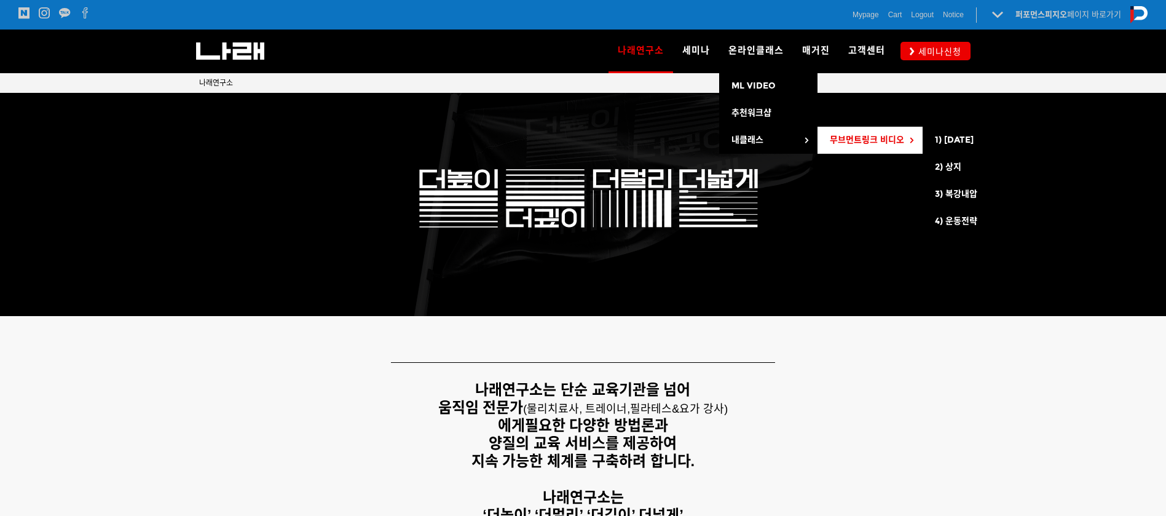
click at [874, 138] on span "무브먼트링크 비디오" at bounding box center [867, 140] width 74 height 10
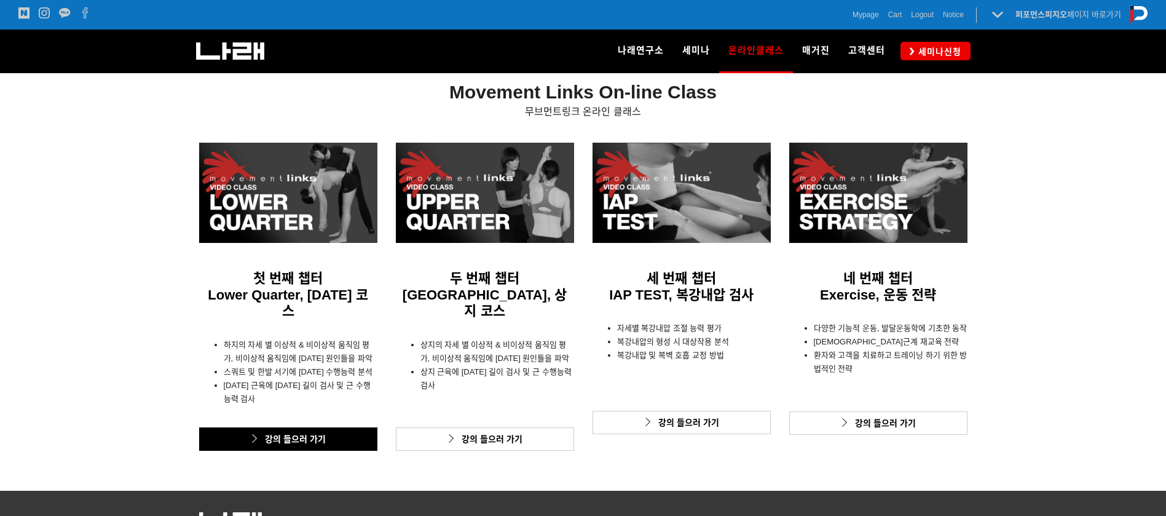
click at [314, 427] on link "강의 들으러 가기" at bounding box center [288, 438] width 178 height 23
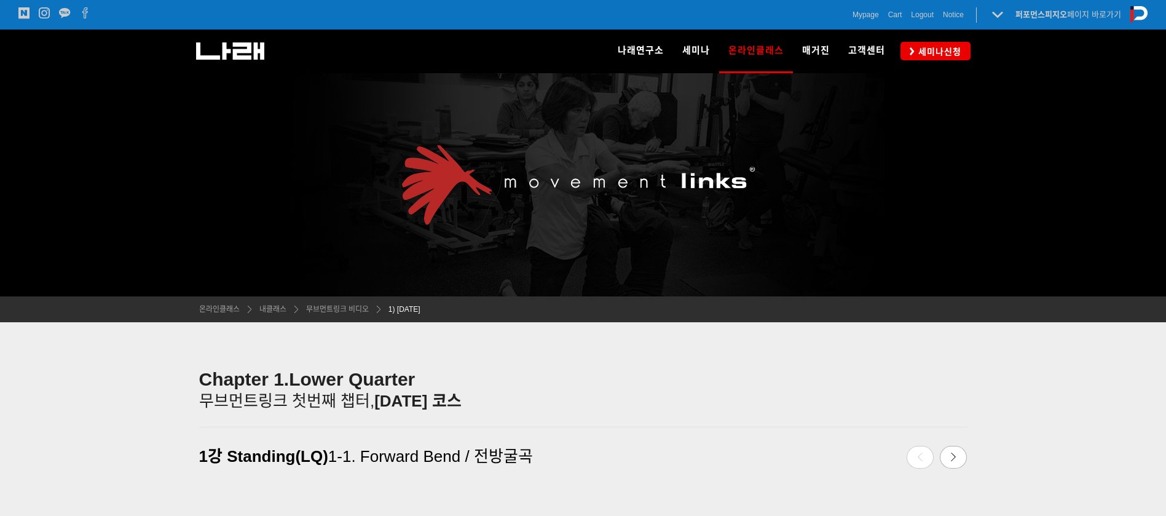
click at [33, 253] on div at bounding box center [583, 184] width 1166 height 223
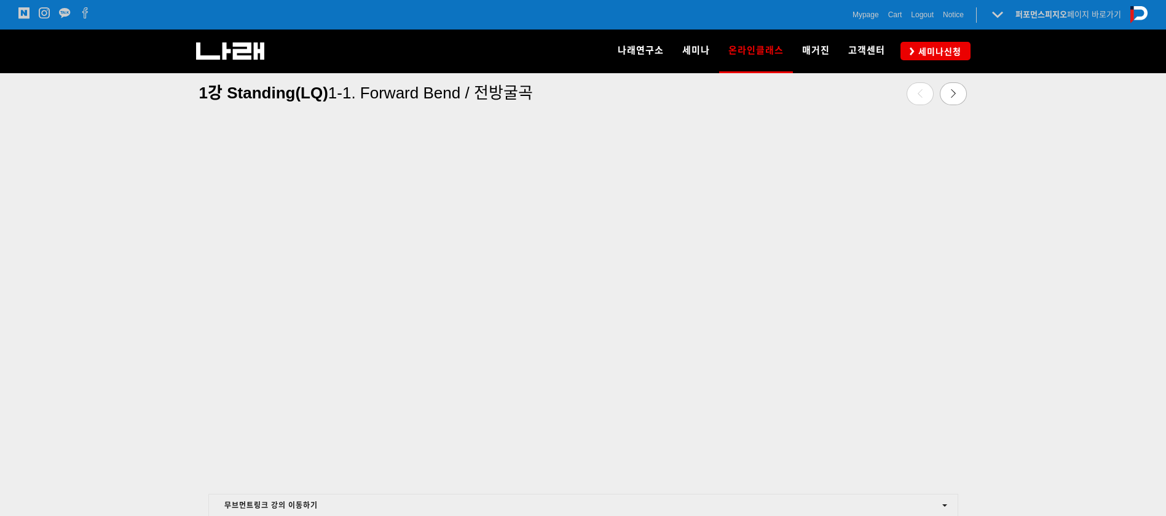
scroll to position [454, 0]
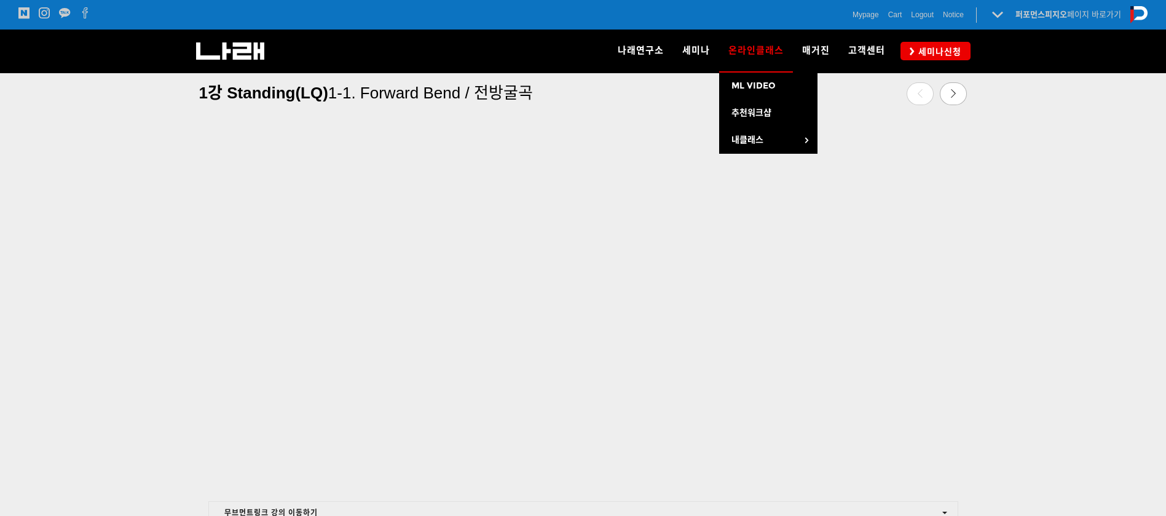
click at [751, 50] on span "온라인클래스" at bounding box center [756, 51] width 55 height 20
click at [763, 49] on span "온라인클래스" at bounding box center [756, 51] width 55 height 20
click at [768, 148] on link "내클래스" at bounding box center [768, 140] width 98 height 27
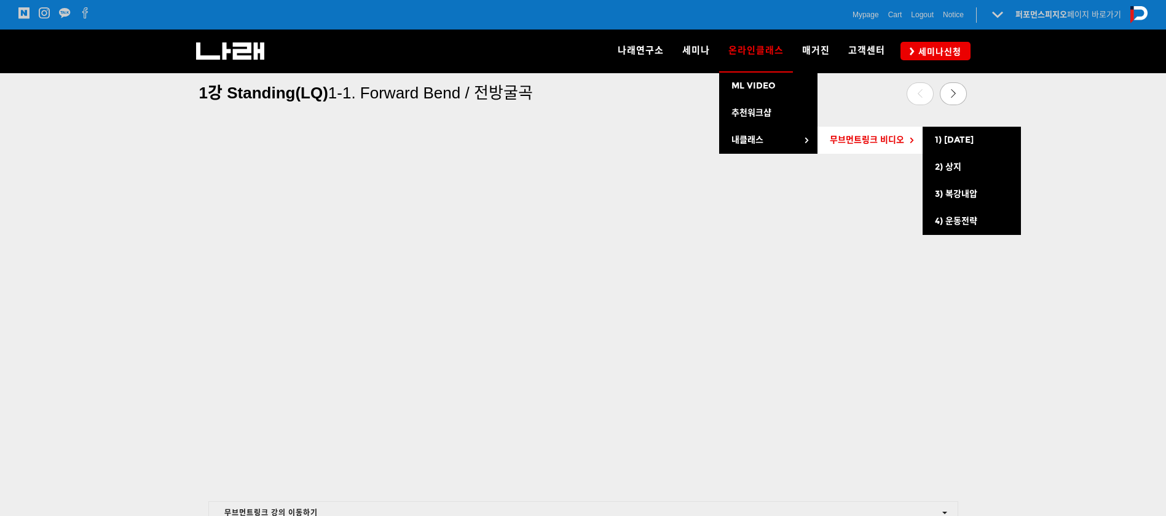
click at [854, 141] on span "무브먼트링크 비디오" at bounding box center [867, 140] width 74 height 10
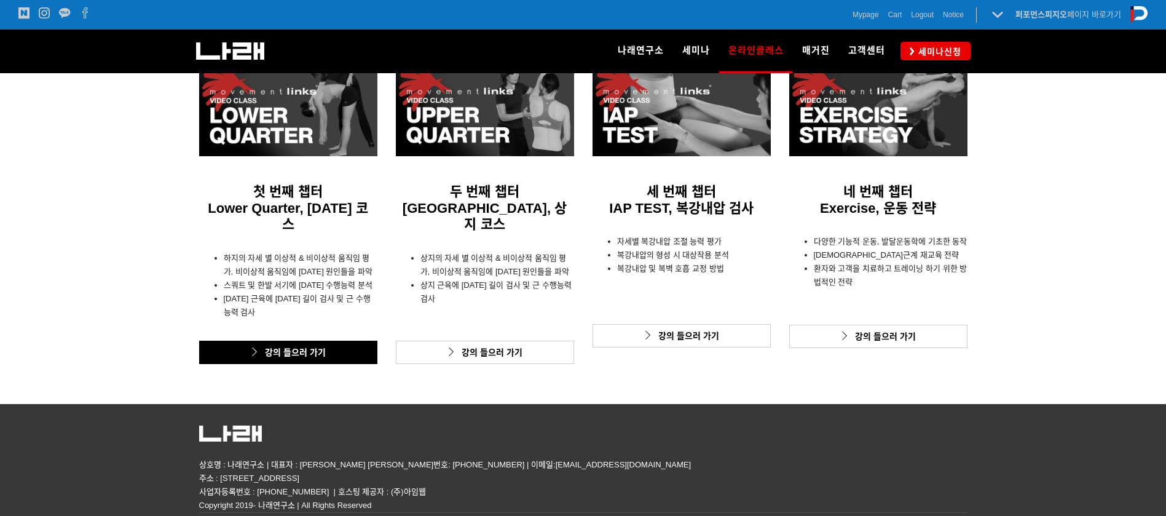
click at [314, 341] on link "강의 들으러 가기" at bounding box center [288, 352] width 178 height 23
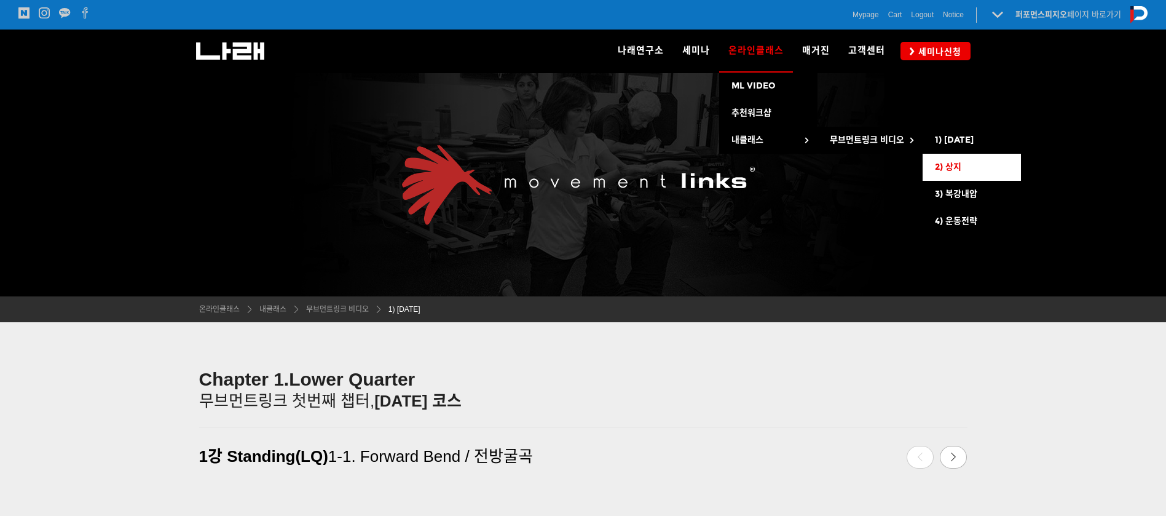
click at [943, 162] on span "2) 상지" at bounding box center [948, 167] width 26 height 10
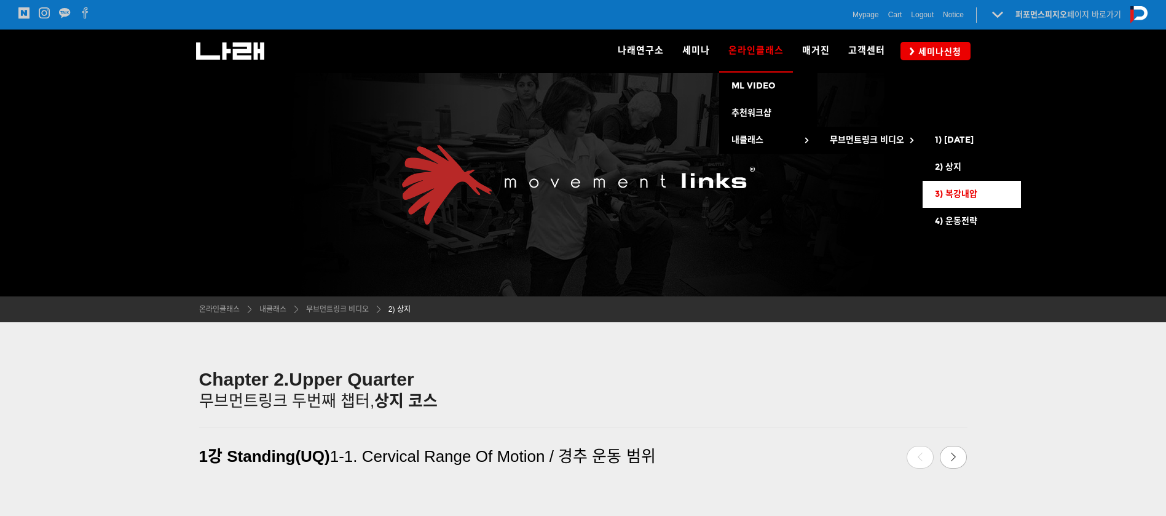
click at [957, 186] on link "3) 복강내압" at bounding box center [972, 194] width 98 height 27
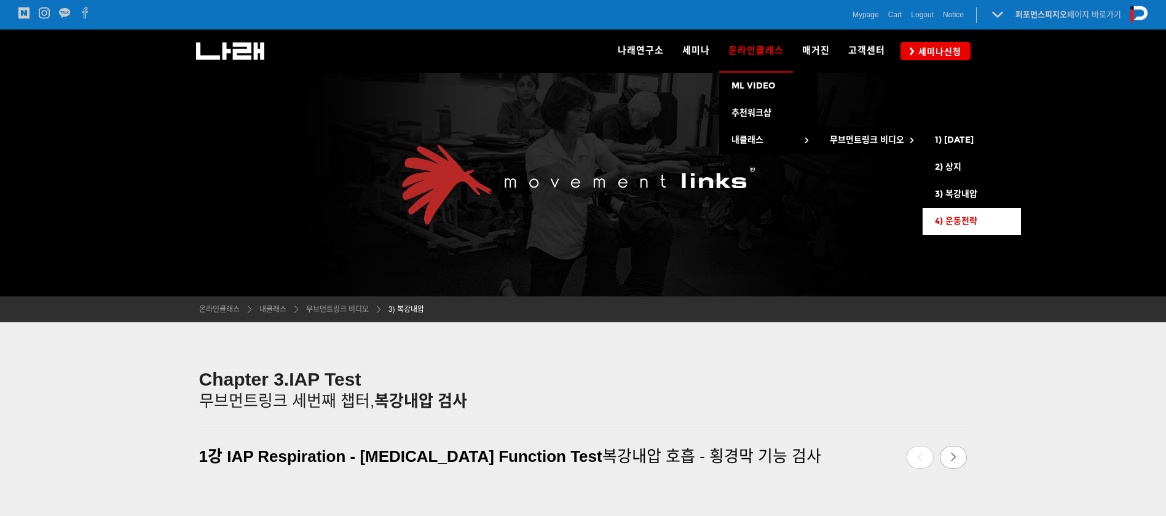
click at [960, 214] on link "4) 운동전략" at bounding box center [972, 221] width 98 height 27
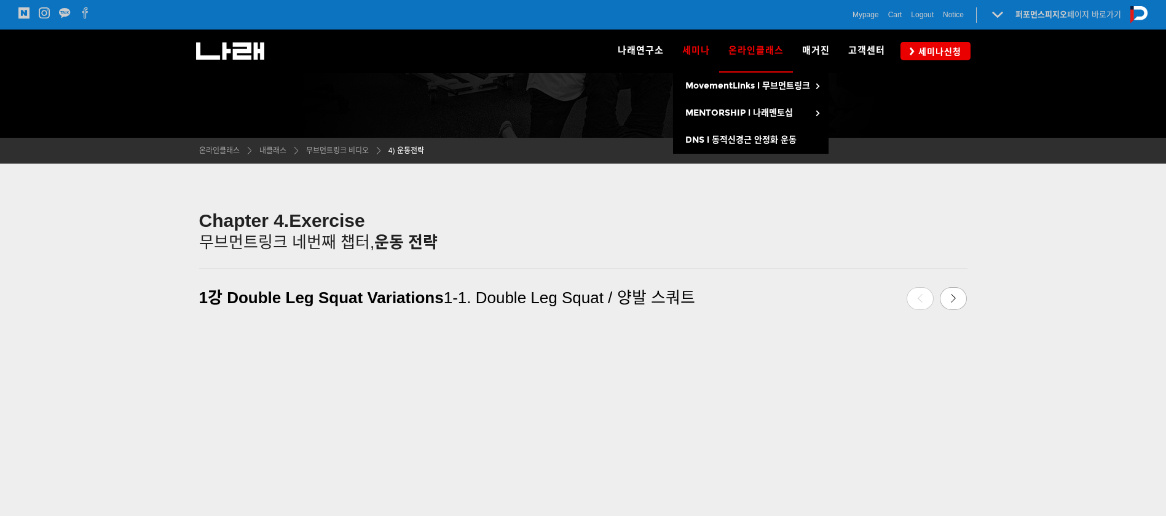
scroll to position [74, 0]
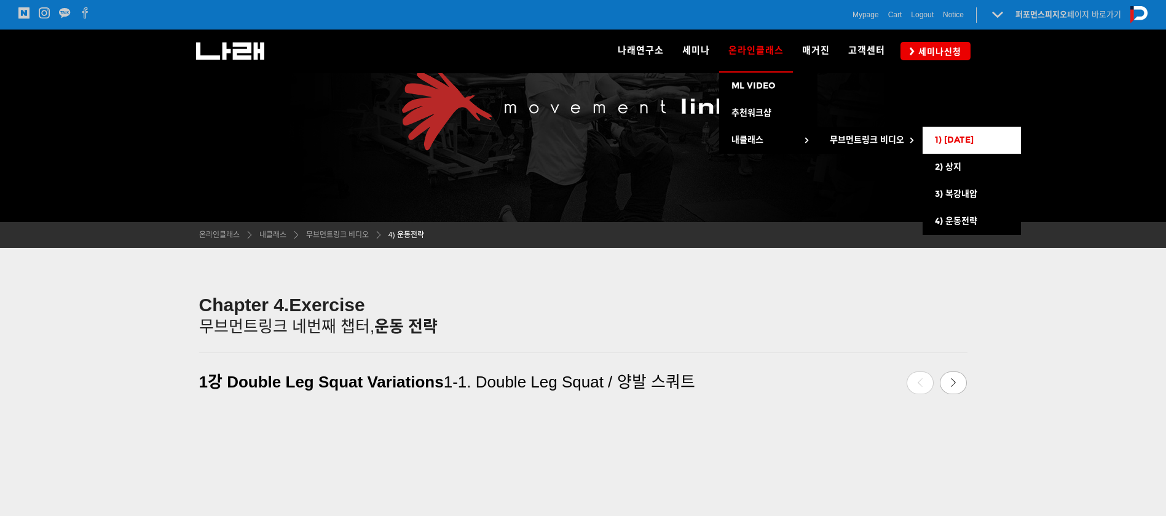
click at [946, 137] on span "1) [DATE]" at bounding box center [954, 140] width 39 height 10
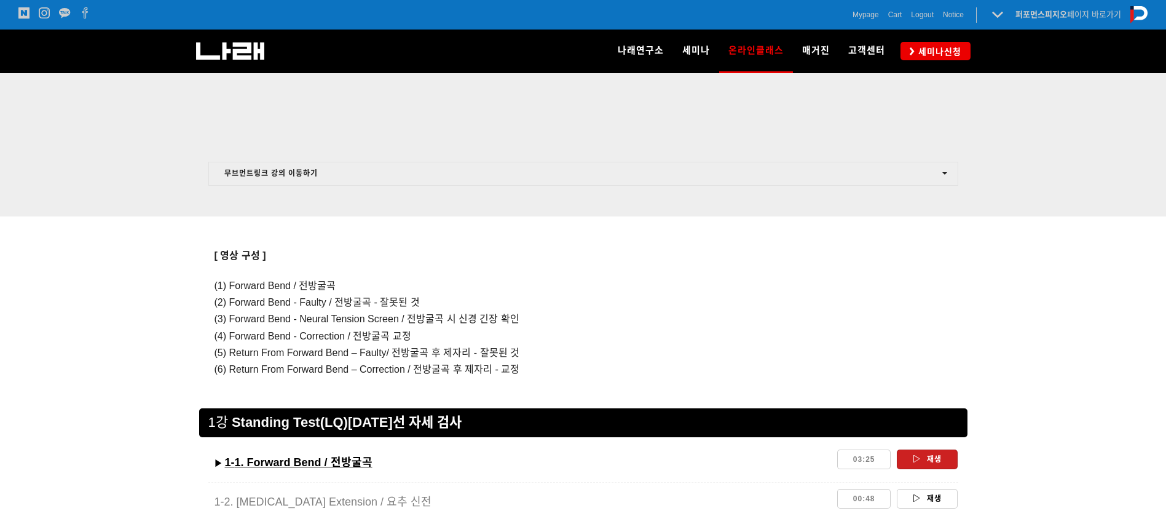
scroll to position [830, 0]
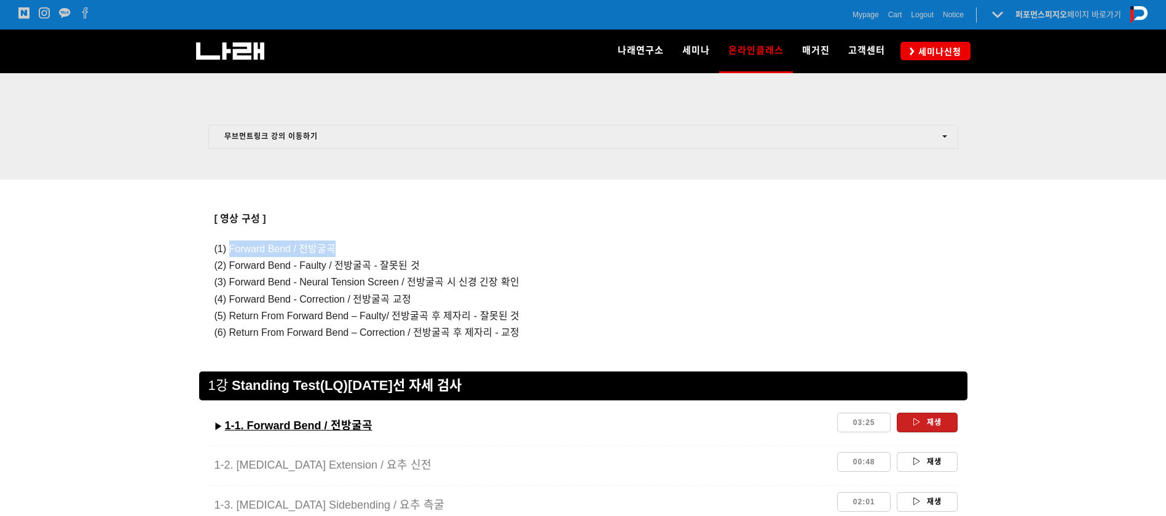
drag, startPoint x: 230, startPoint y: 248, endPoint x: 339, endPoint y: 249, distance: 109.4
click at [339, 249] on p "(1) Forward Bend / 전방굴곡" at bounding box center [584, 248] width 738 height 17
copy span "Forward Bend / 전방굴곡"
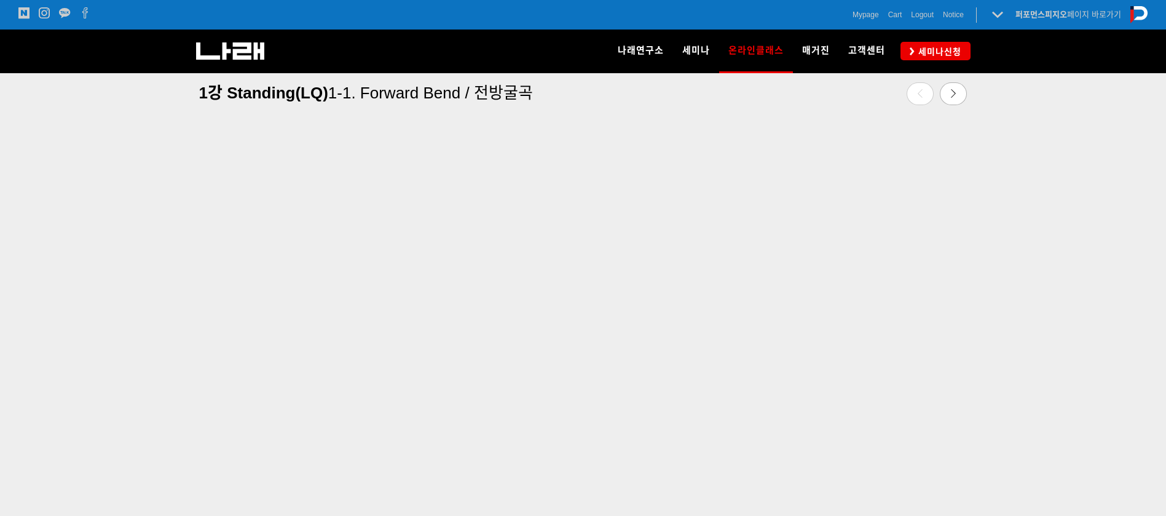
scroll to position [427, 0]
click at [957, 93] on icon at bounding box center [953, 93] width 9 height 9
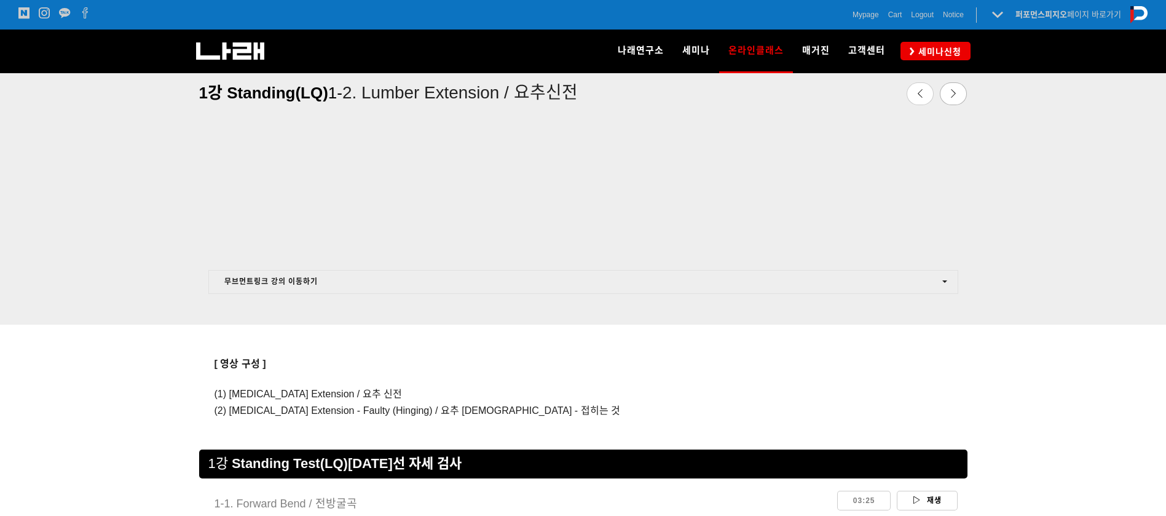
scroll to position [710, 0]
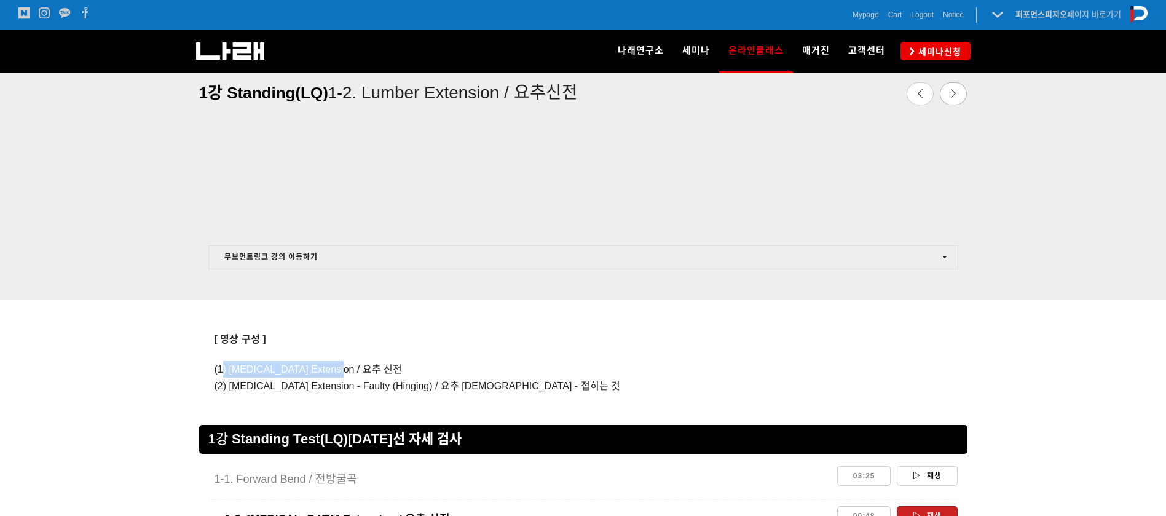
drag, startPoint x: 225, startPoint y: 368, endPoint x: 336, endPoint y: 369, distance: 111.3
click at [336, 369] on span "(1) Lumbar Extension / 요추 신전" at bounding box center [309, 369] width 188 height 10
click at [338, 369] on span "(1) Lumbar Extension / 요추 신전" at bounding box center [309, 369] width 188 height 10
drag, startPoint x: 226, startPoint y: 367, endPoint x: 357, endPoint y: 368, distance: 131.0
click at [357, 368] on p "(1) Lumbar Extension / 요추 신전" at bounding box center [584, 369] width 738 height 17
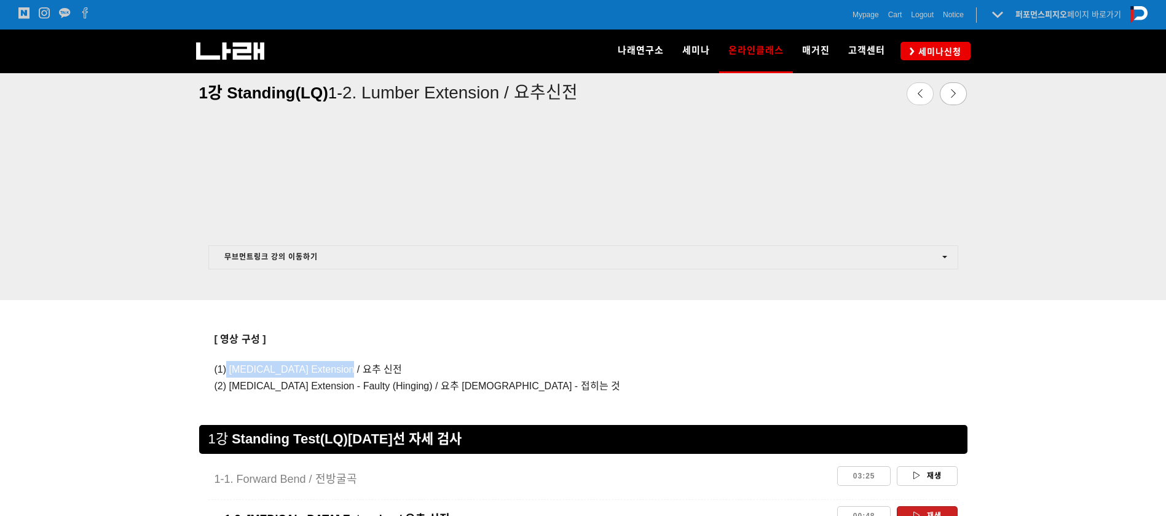
copy span "Lumbar Extension / 요추 신전"
drag, startPoint x: 402, startPoint y: 366, endPoint x: 362, endPoint y: 366, distance: 40.0
click at [403, 366] on p "(1) Lumbar Extension / 요추 신전" at bounding box center [584, 369] width 738 height 17
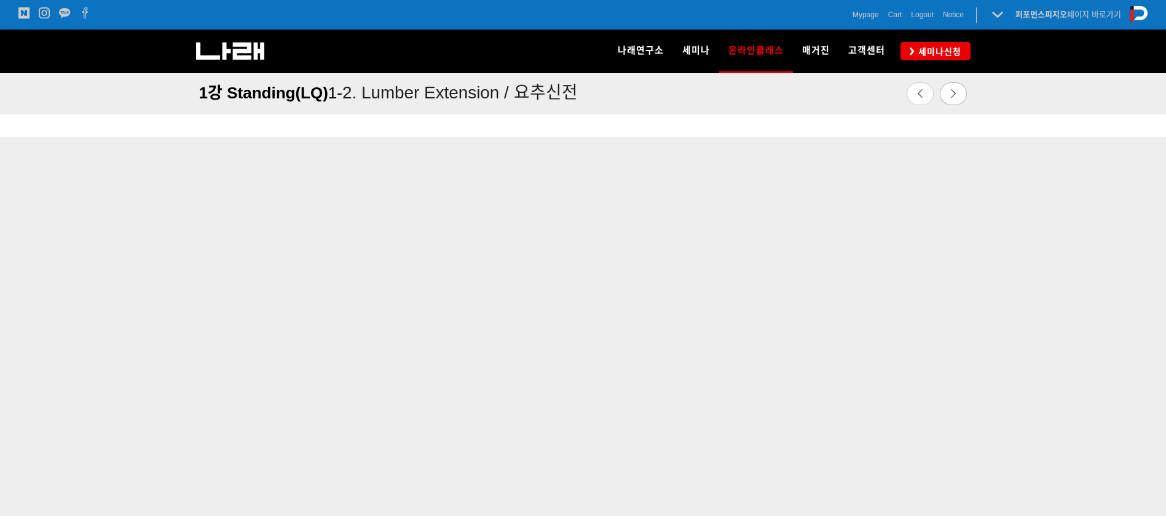
scroll to position [433, 0]
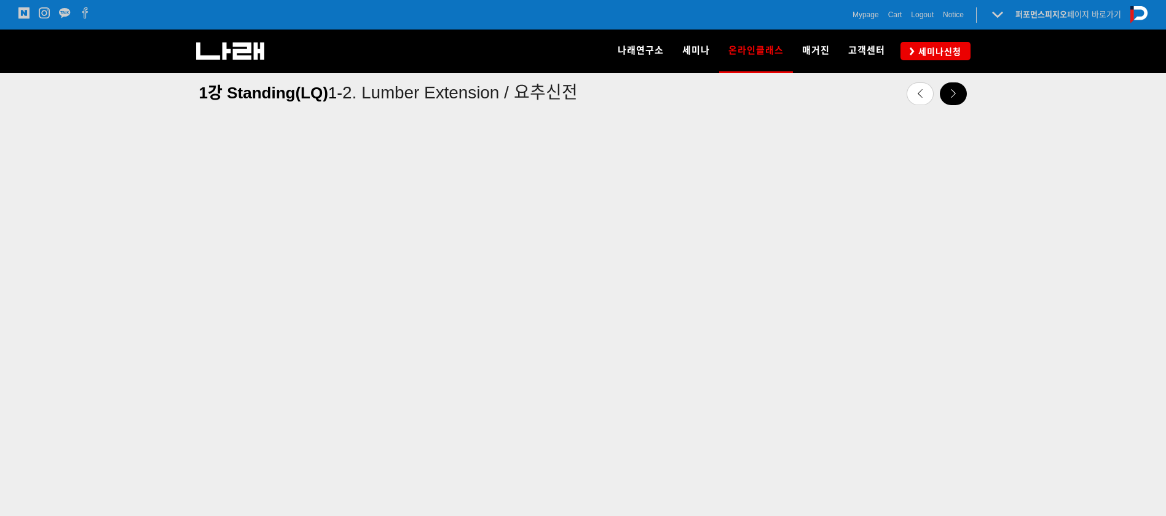
click at [952, 95] on icon at bounding box center [953, 93] width 9 height 9
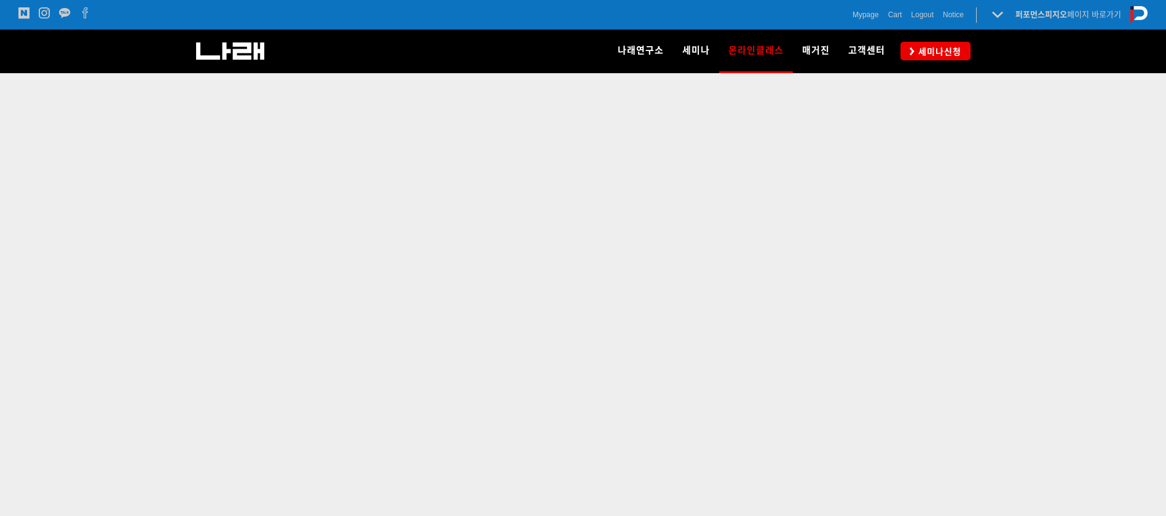
scroll to position [432, 0]
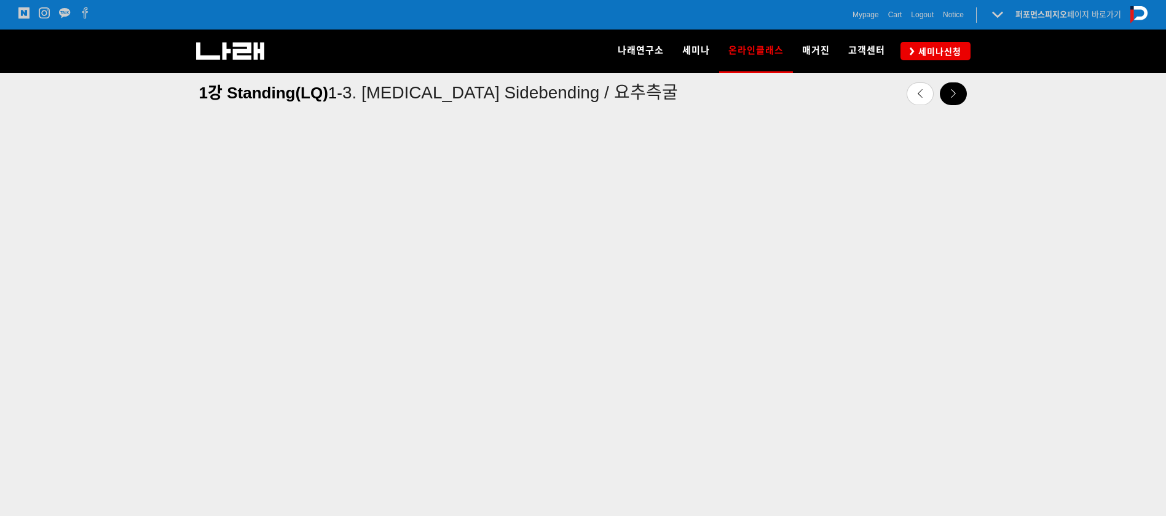
click at [962, 93] on link at bounding box center [953, 93] width 27 height 23
click at [957, 95] on icon at bounding box center [953, 93] width 9 height 9
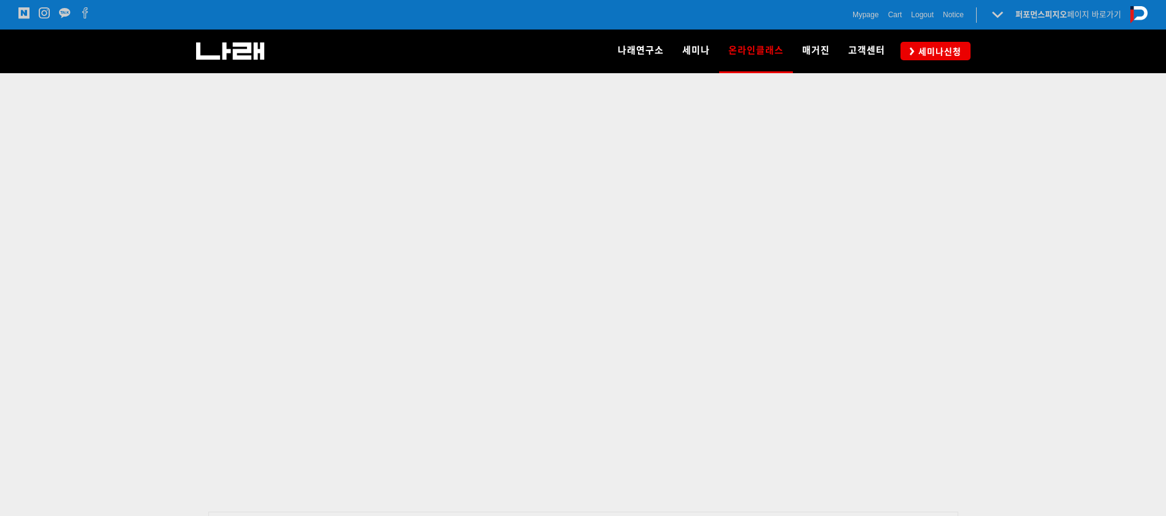
scroll to position [440, 0]
click at [1067, 186] on div at bounding box center [583, 304] width 1166 height 532
click at [1104, 271] on div at bounding box center [583, 375] width 1166 height 532
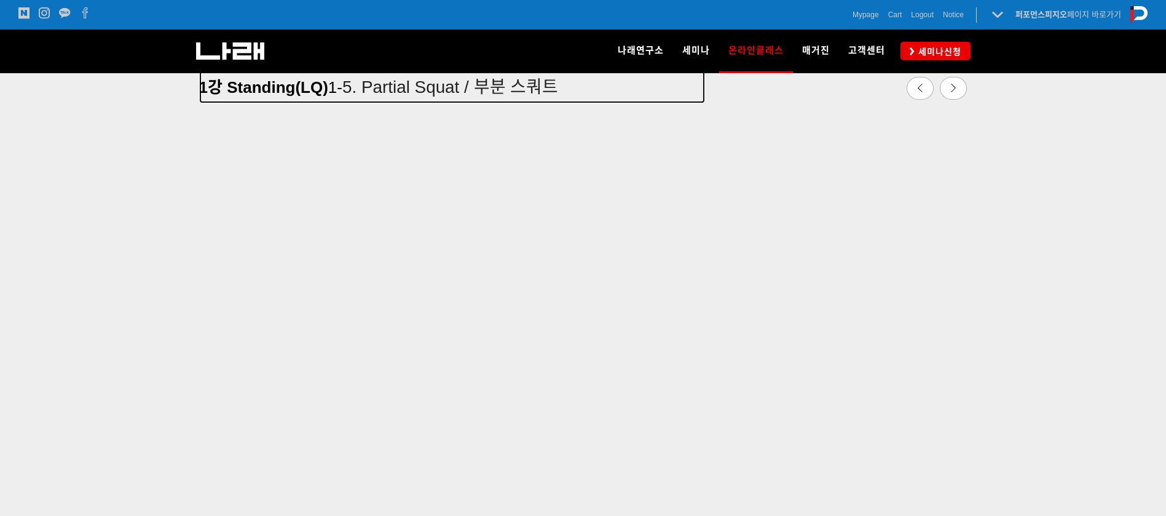
click at [419, 90] on h4 "1강 Standing(LQ) 1- 5. Partial Squat / 부분 스쿼트" at bounding box center [452, 87] width 506 height 20
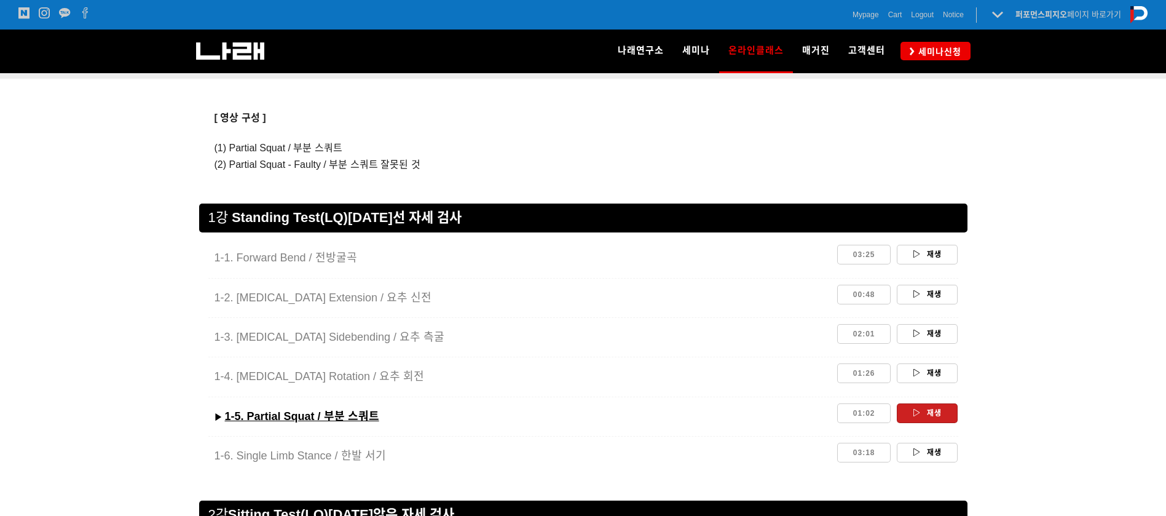
scroll to position [968, 0]
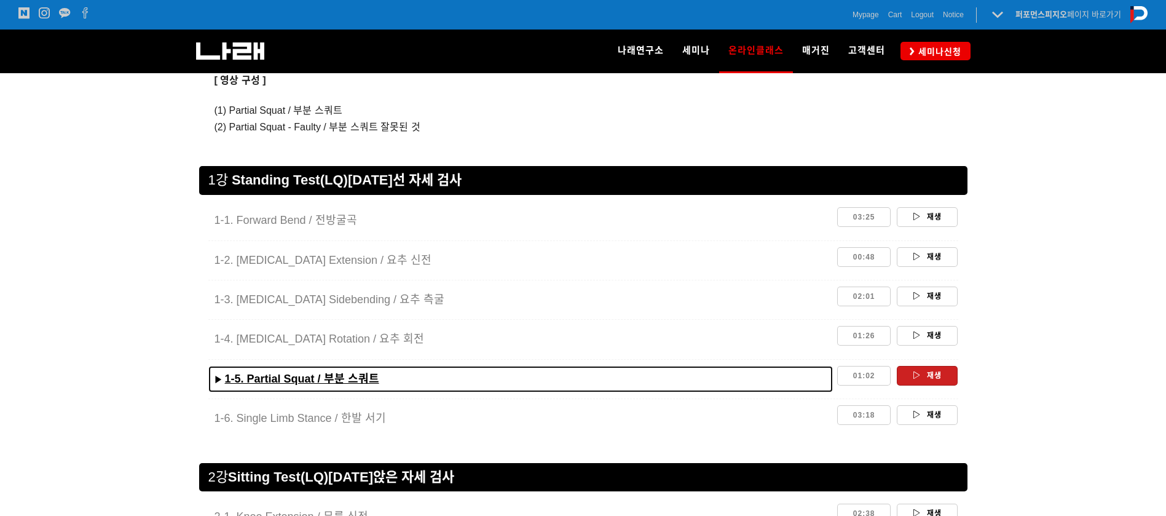
click at [282, 379] on u "1-5. Partial Squat / 부분 스쿼트" at bounding box center [302, 379] width 154 height 12
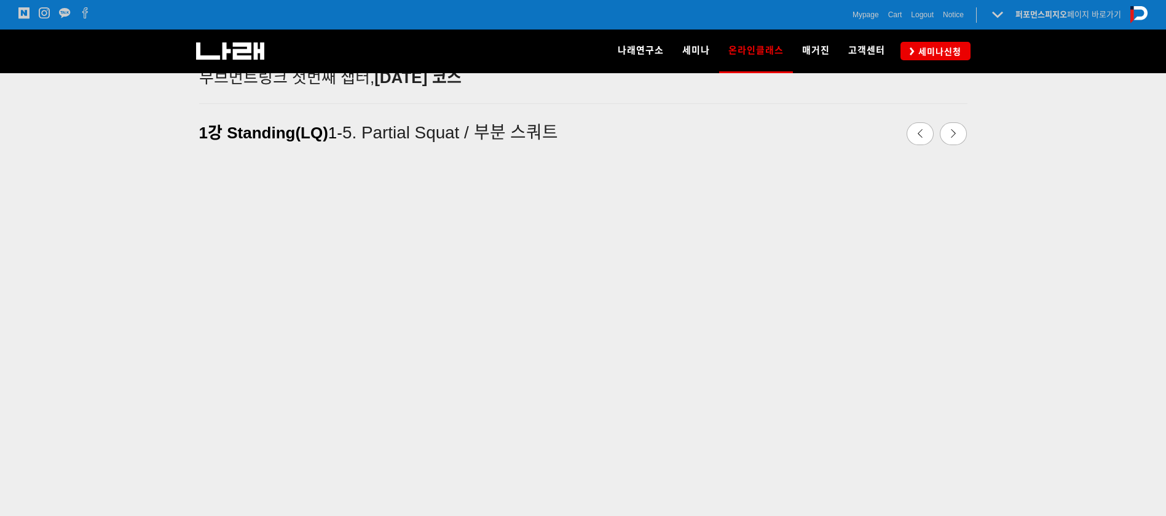
scroll to position [322, 0]
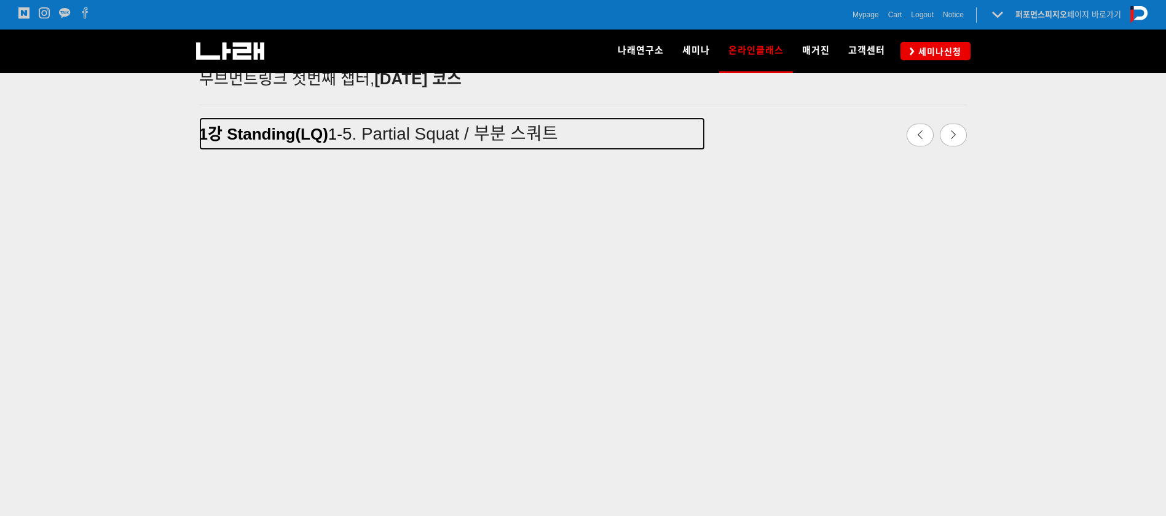
click at [406, 143] on h4 "1강 Standing(LQ) 1- 5. Partial Squat / 부분 스쿼트" at bounding box center [452, 134] width 506 height 20
click at [411, 132] on h4 "1강 Standing(LQ) 1- 5. Partial Squat / 부분 스쿼트" at bounding box center [452, 134] width 506 height 20
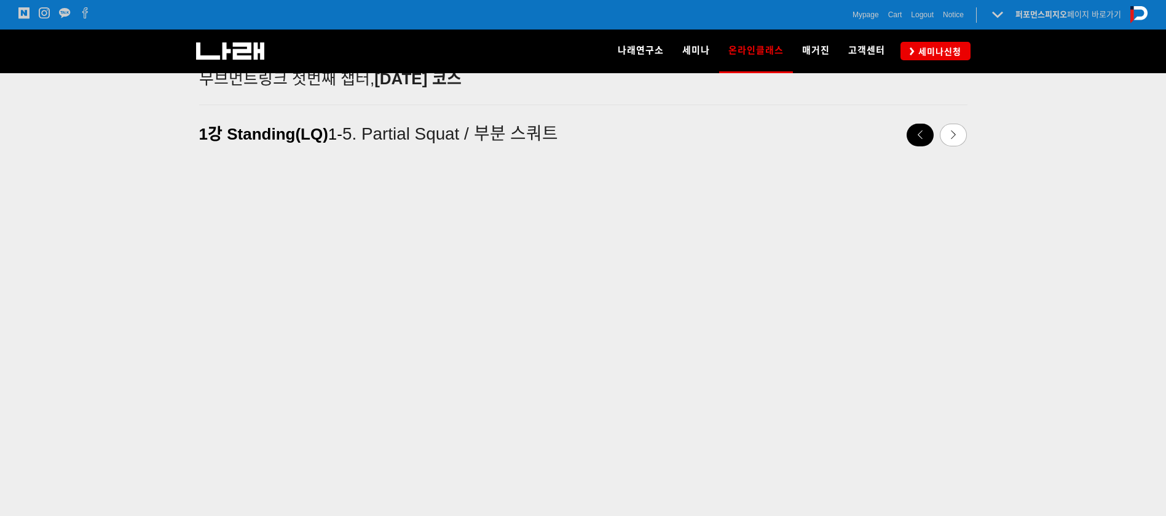
click at [926, 142] on link at bounding box center [920, 135] width 27 height 23
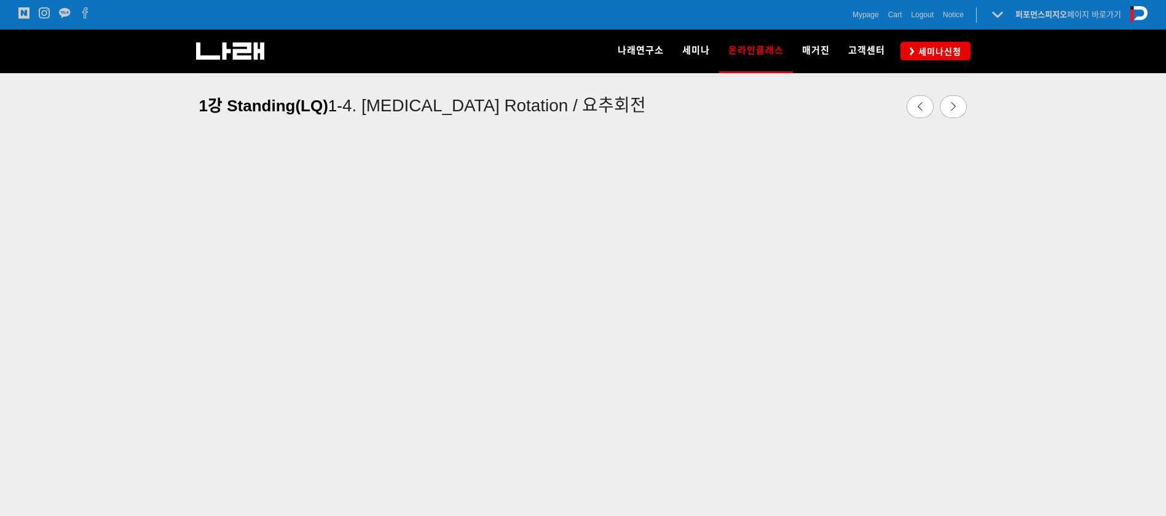
scroll to position [322, 0]
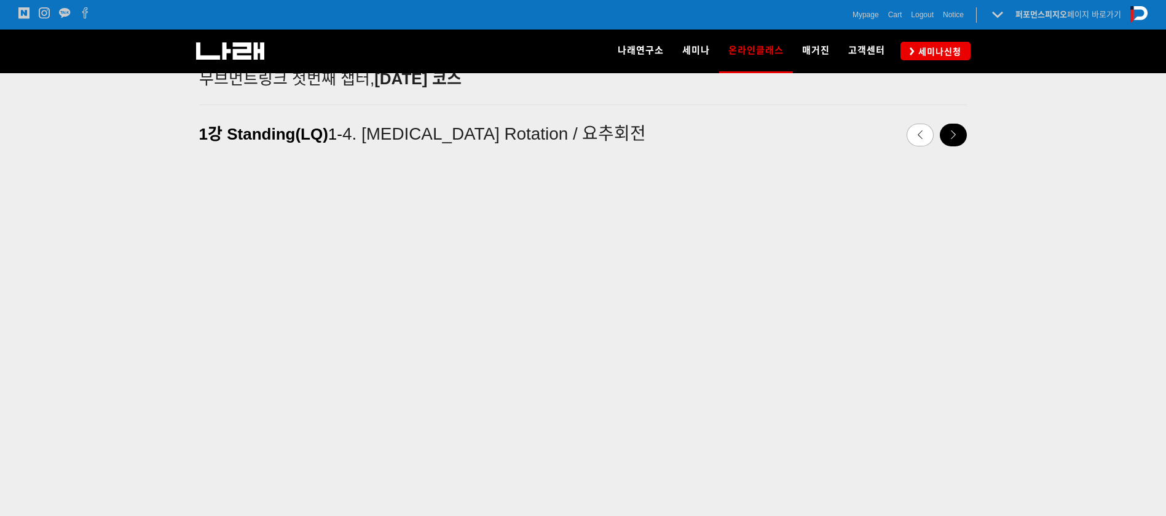
click at [959, 138] on link at bounding box center [953, 135] width 27 height 23
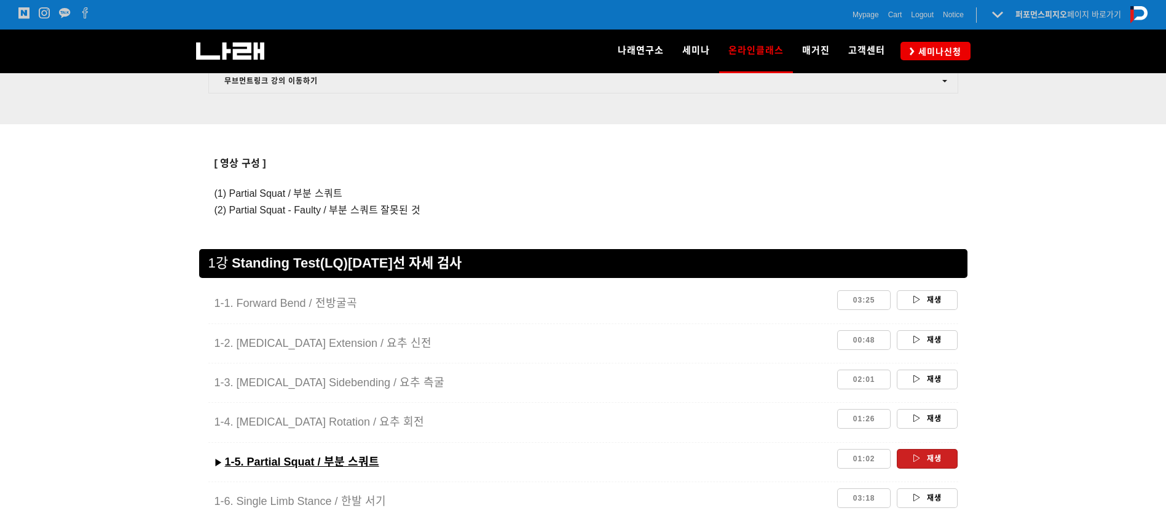
scroll to position [923, 0]
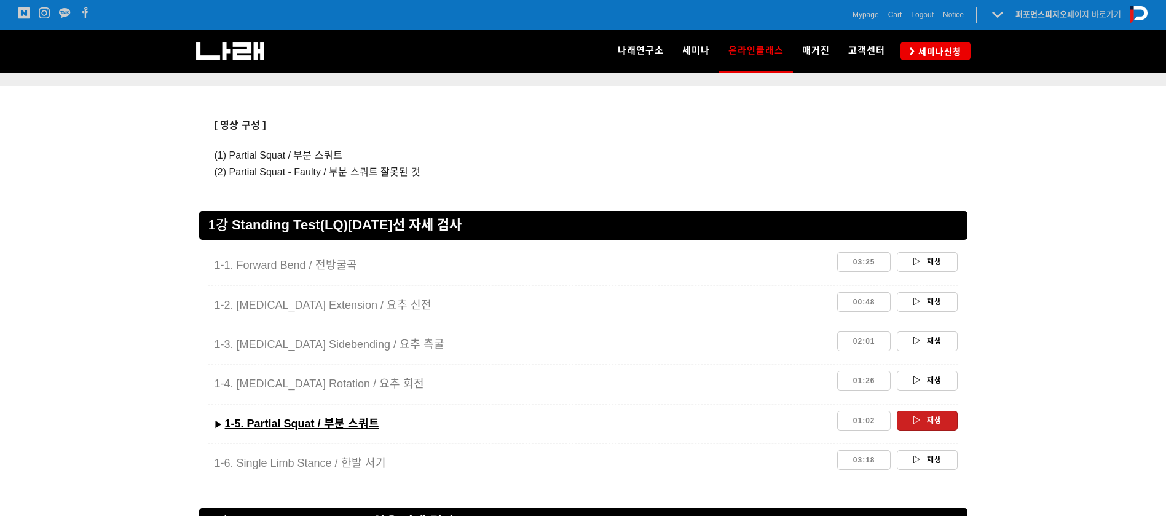
click at [1088, 250] on div at bounding box center [583, 364] width 1166 height 231
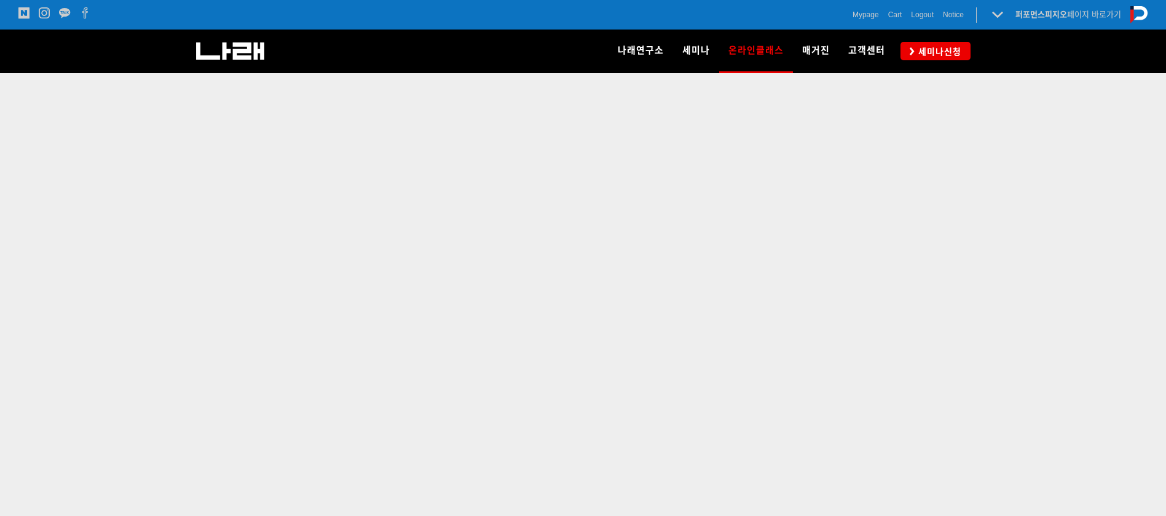
scroll to position [431, 0]
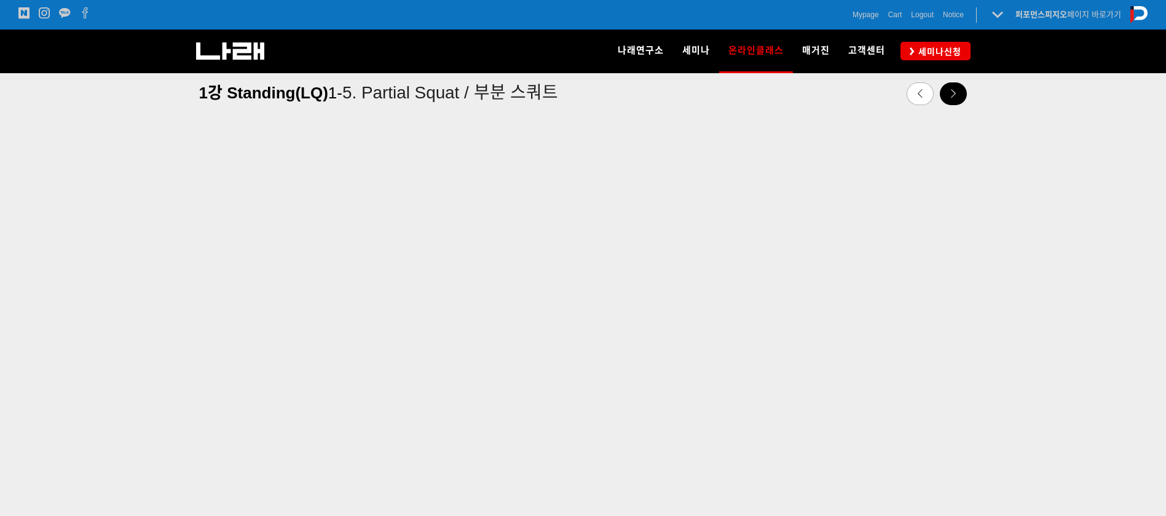
click at [943, 95] on link at bounding box center [953, 93] width 27 height 23
click at [954, 96] on icon at bounding box center [953, 93] width 9 height 9
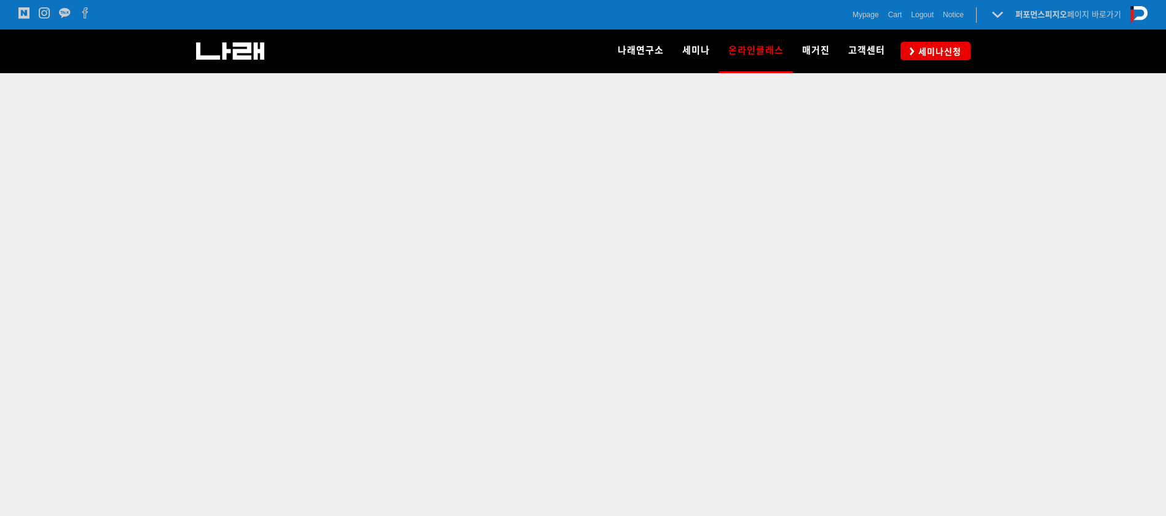
scroll to position [427, 0]
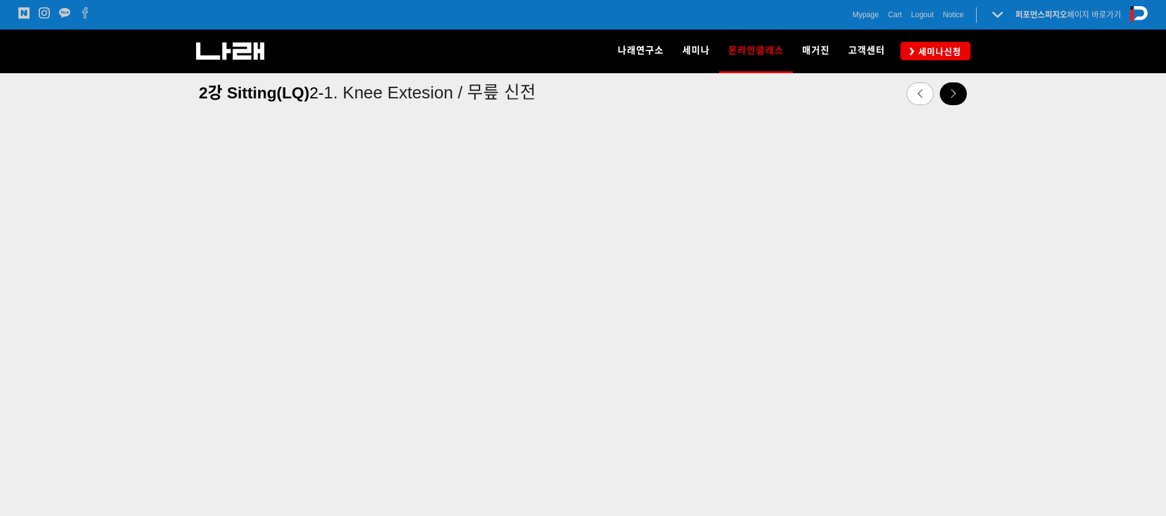
click at [956, 93] on icon at bounding box center [953, 93] width 9 height 9
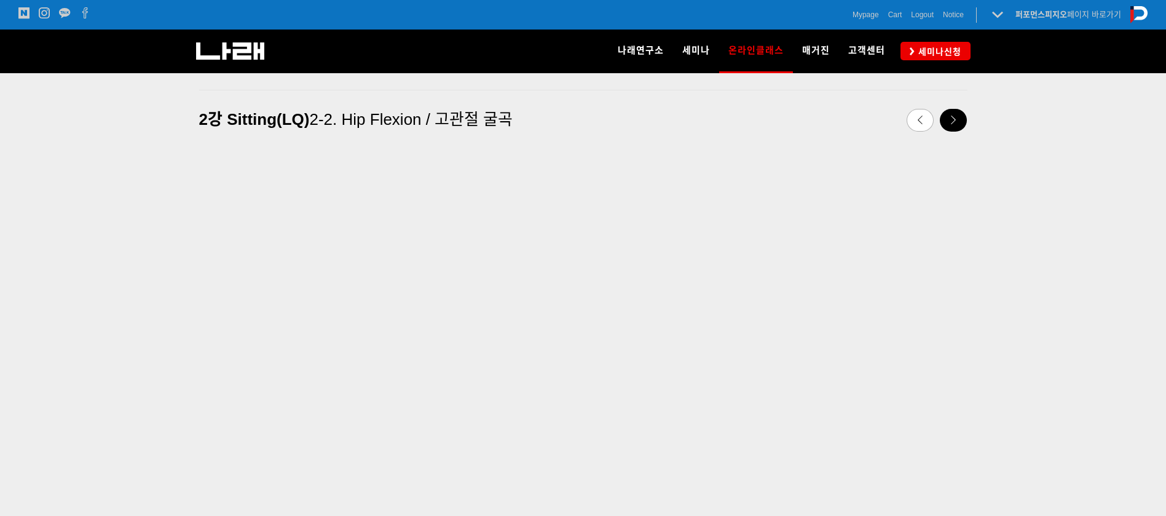
click at [955, 122] on icon at bounding box center [953, 120] width 9 height 9
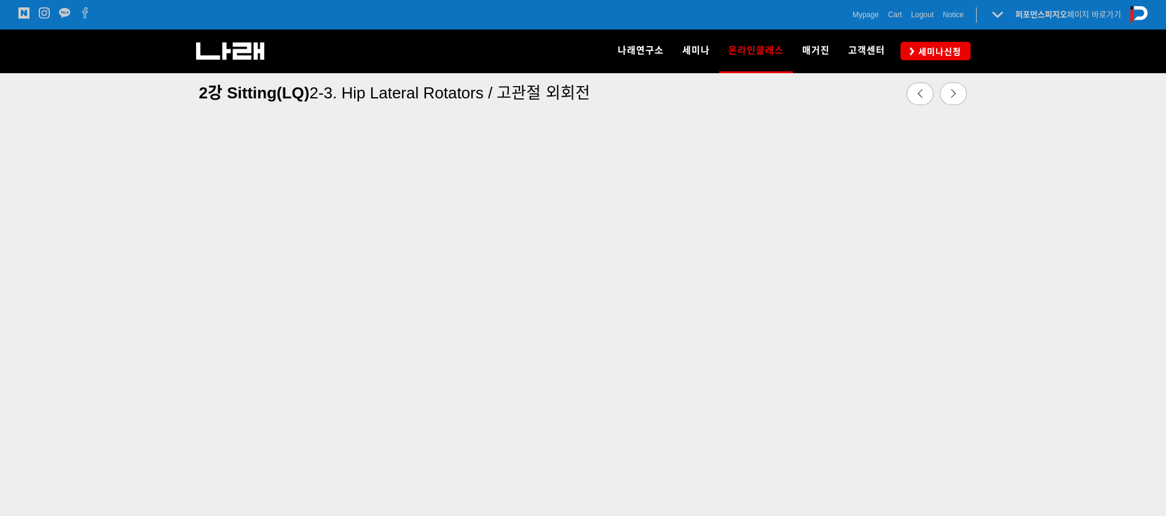
scroll to position [435, 0]
click at [965, 101] on div at bounding box center [953, 93] width 27 height 23
click at [958, 98] on link at bounding box center [953, 93] width 27 height 23
drag, startPoint x: 1173, startPoint y: 91, endPoint x: 1152, endPoint y: 109, distance: 27.5
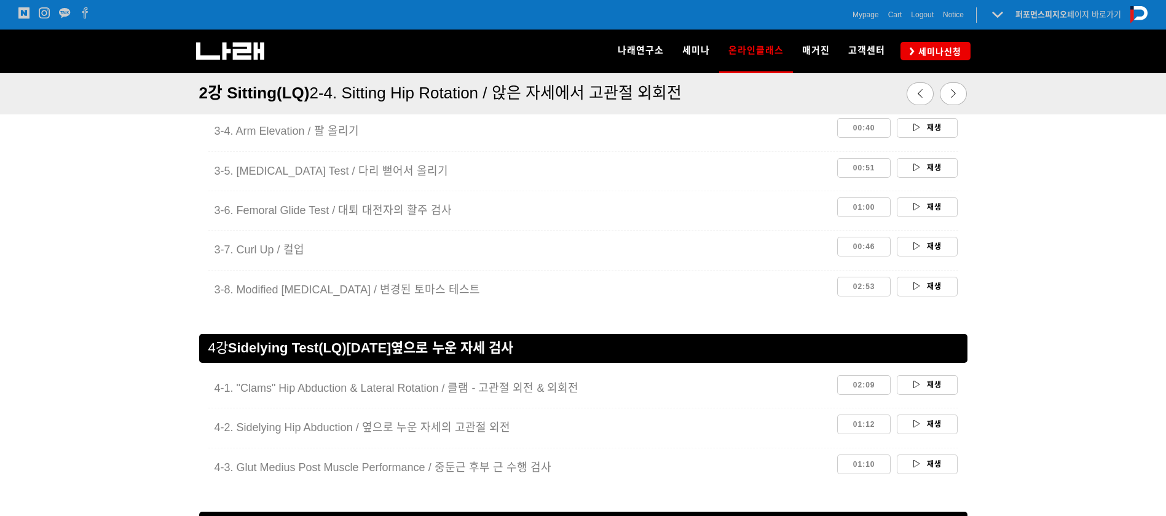
scroll to position [1475, 0]
